Goal: Information Seeking & Learning: Learn about a topic

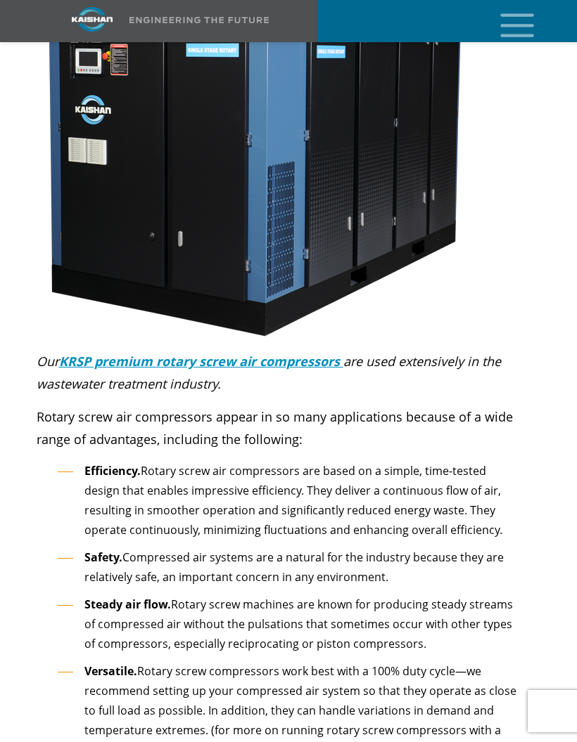
scroll to position [4053, 0]
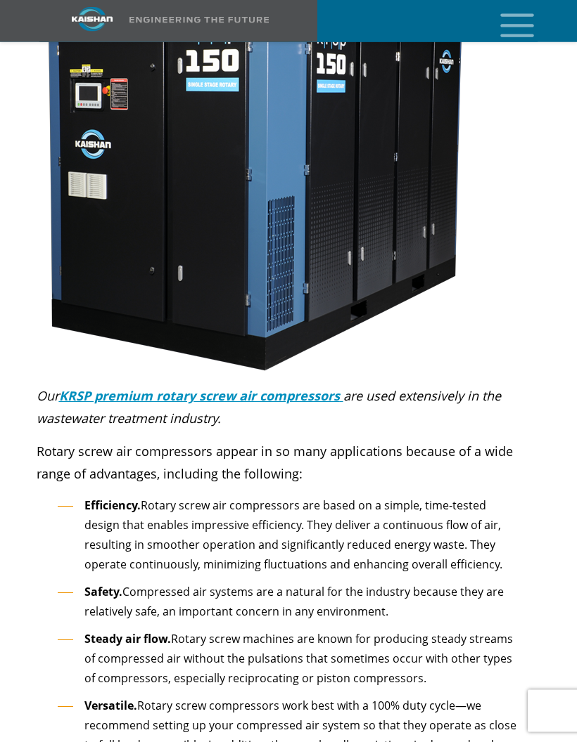
click at [517, 32] on icon "mobile menu" at bounding box center [516, 24] width 45 height 44
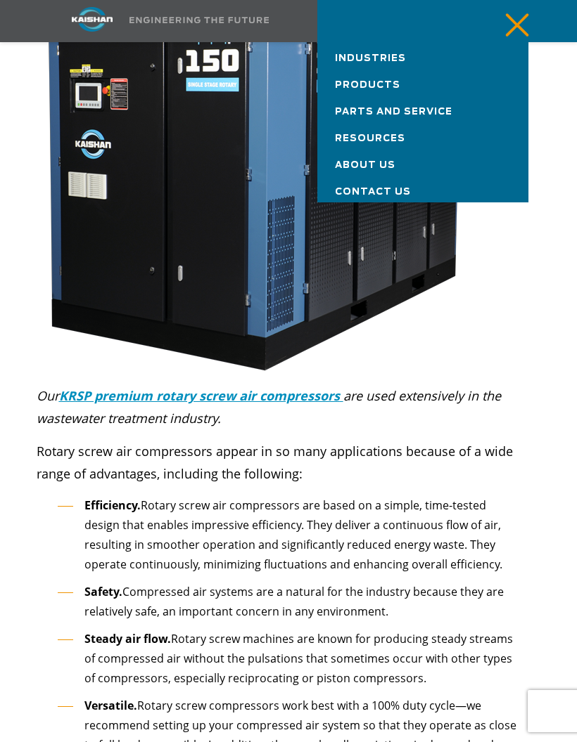
click at [413, 60] on link "Industries" at bounding box center [422, 55] width 211 height 27
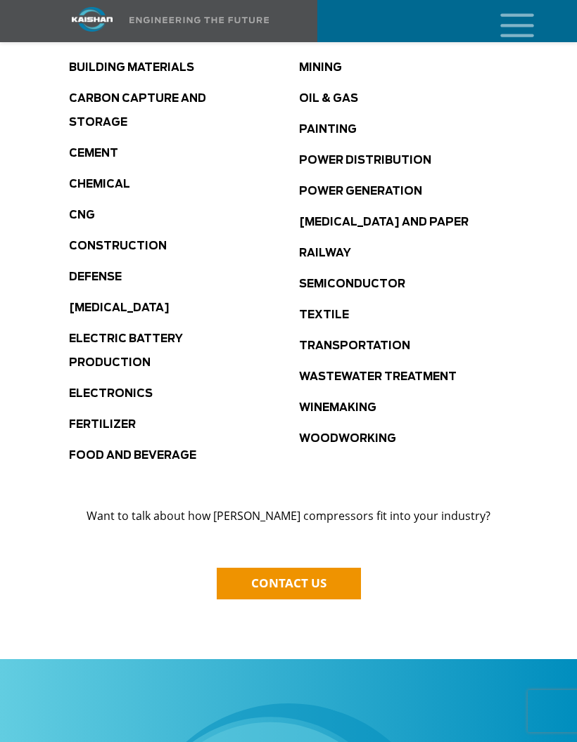
scroll to position [1056, 0]
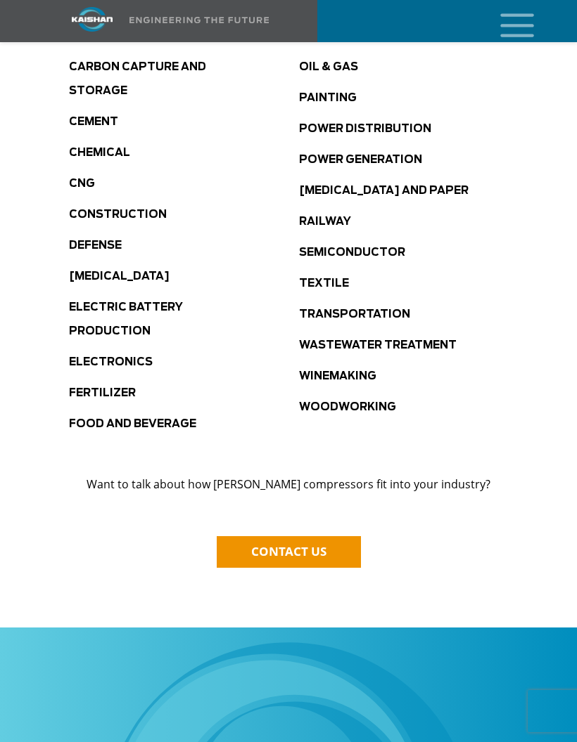
click at [436, 340] on link "Wastewater Treatment" at bounding box center [377, 345] width 157 height 11
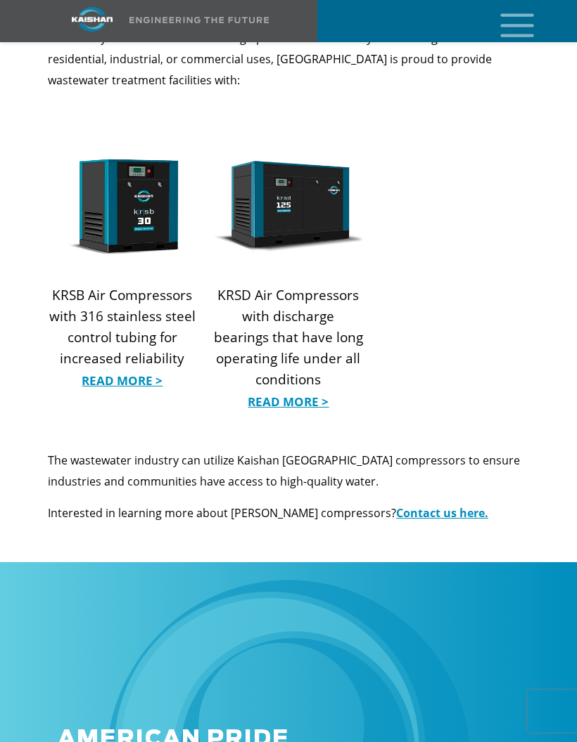
scroll to position [1595, 0]
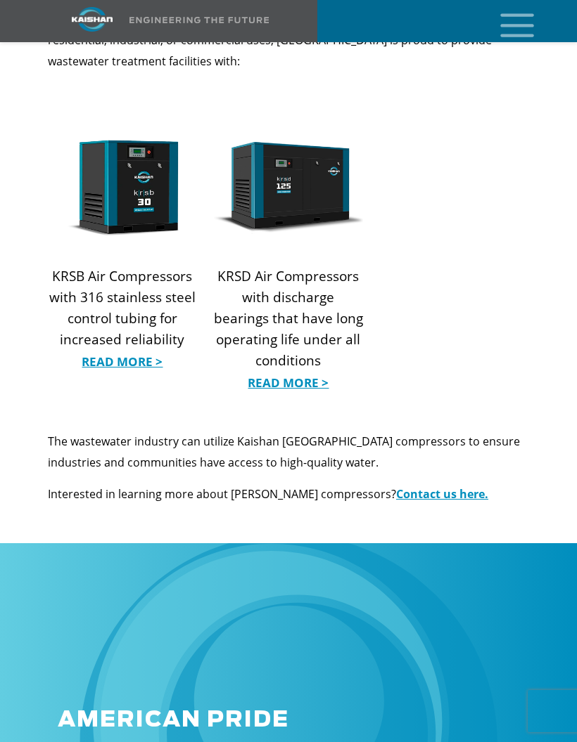
click at [123, 352] on link "Read More >" at bounding box center [122, 362] width 149 height 21
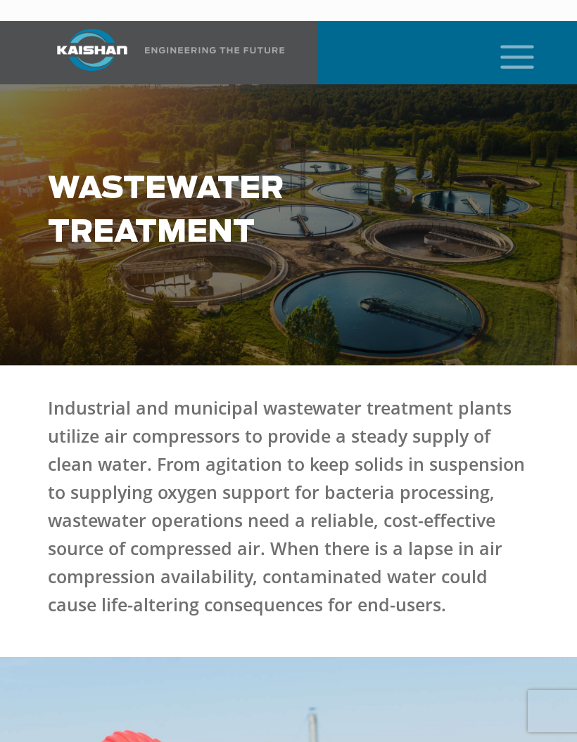
scroll to position [1652, 0]
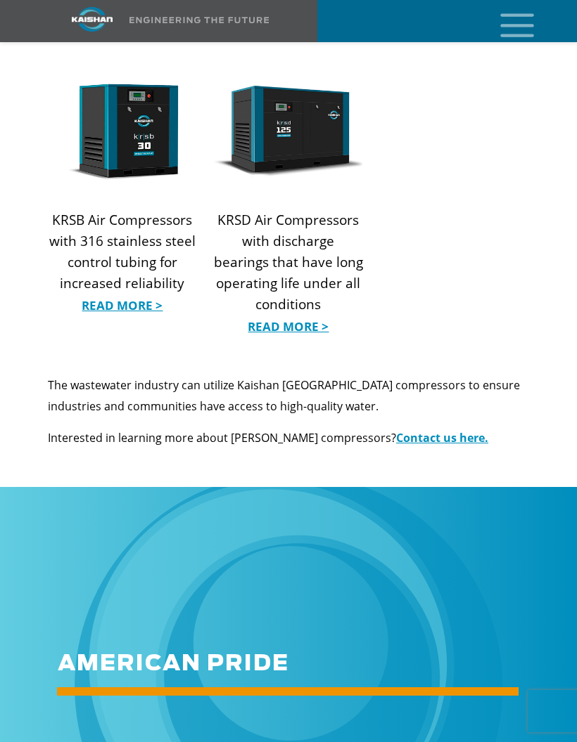
click at [311, 316] on link "Read More >" at bounding box center [288, 326] width 149 height 21
click at [506, 249] on div at bounding box center [288, 214] width 577 height 321
click at [314, 316] on link "Read More >" at bounding box center [288, 326] width 149 height 21
click at [135, 295] on link "Read More >" at bounding box center [122, 305] width 149 height 21
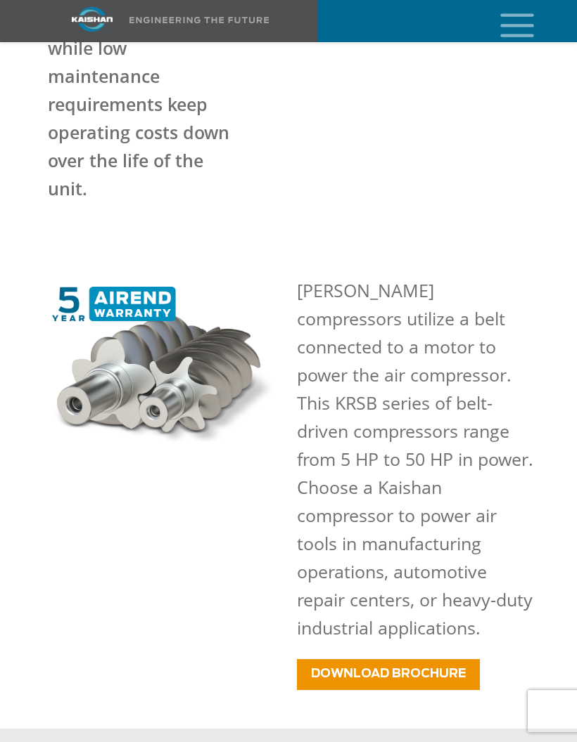
scroll to position [721, 0]
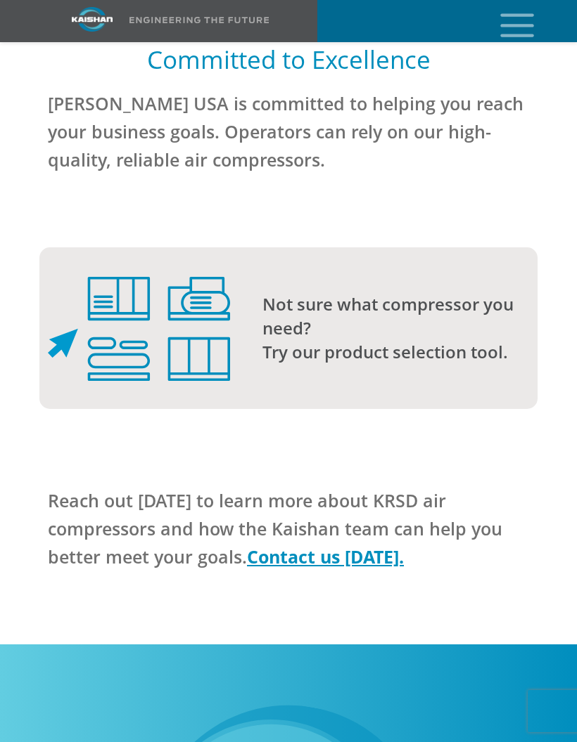
scroll to position [3565, 0]
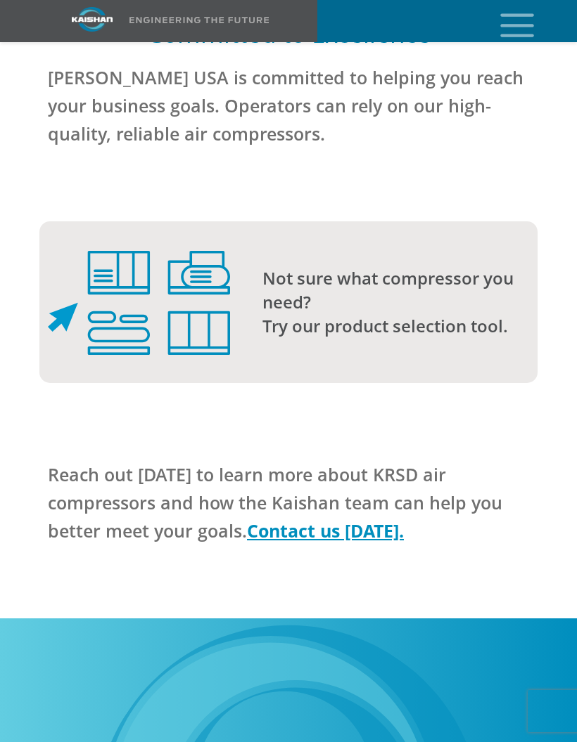
click at [482, 272] on p "Not sure what compressor you need? Try our product selection tool." at bounding box center [399, 302] width 275 height 72
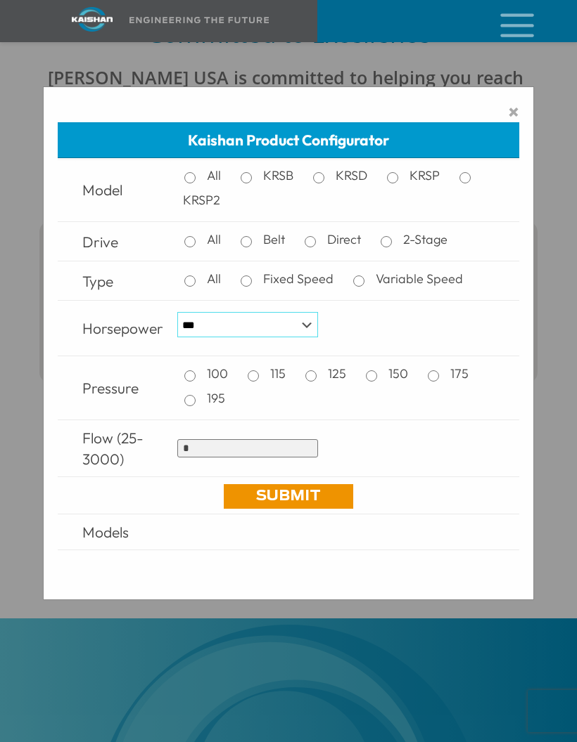
click at [195, 327] on select "*** * *** ** ** ** ** ** ** ** ** ** *** *** *** *** *** *** *** *** *** *** ***" at bounding box center [247, 324] width 141 height 25
select select "**"
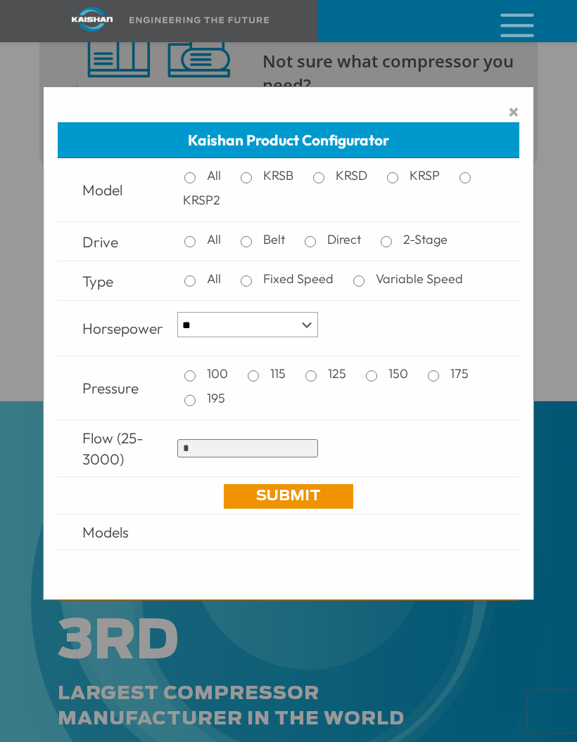
scroll to position [3783, 0]
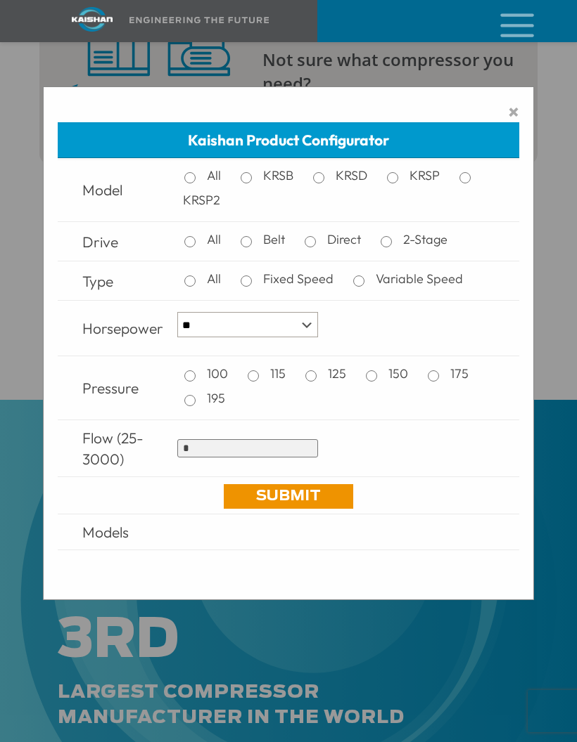
click at [518, 101] on span "×" at bounding box center [513, 111] width 11 height 21
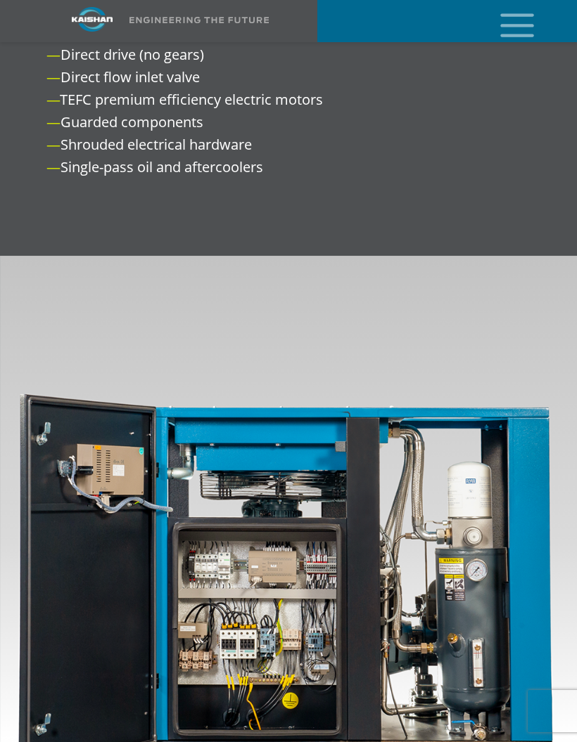
scroll to position [2606, 0]
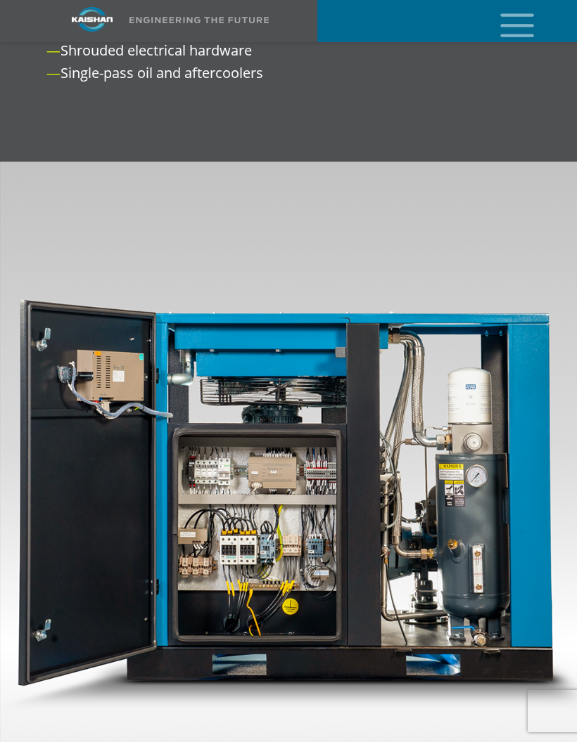
scroll to position [2715, 0]
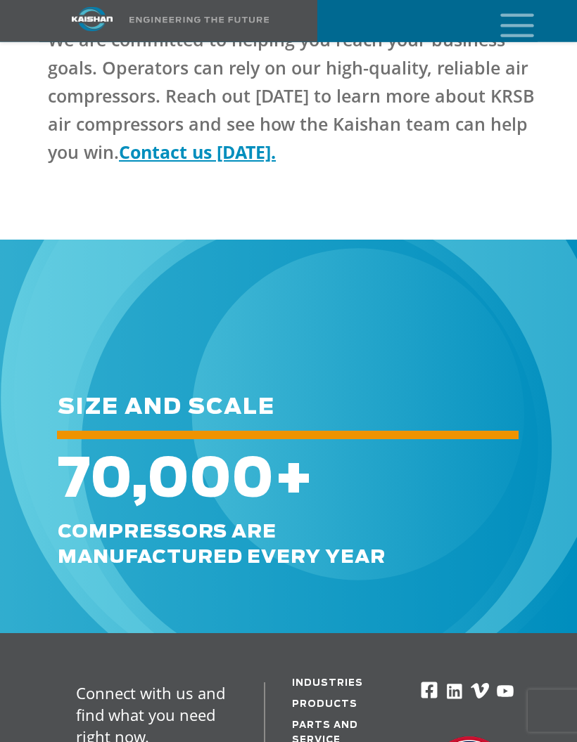
scroll to position [3703, 0]
